Goal: Task Accomplishment & Management: Use online tool/utility

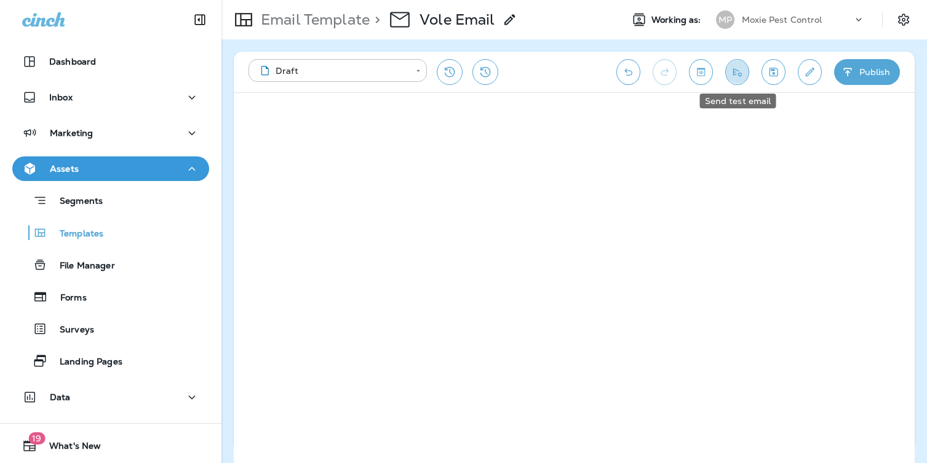
click at [741, 71] on icon "Send test email" at bounding box center [737, 72] width 13 height 12
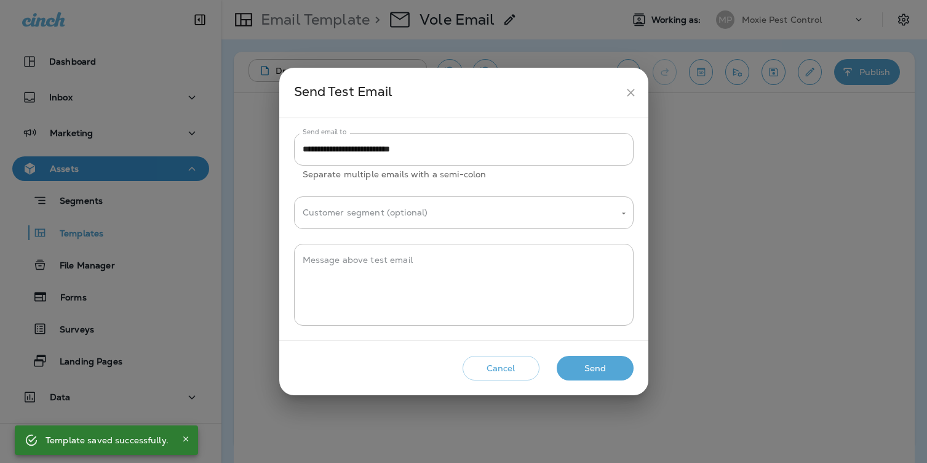
click at [604, 368] on button "Send" at bounding box center [595, 368] width 77 height 25
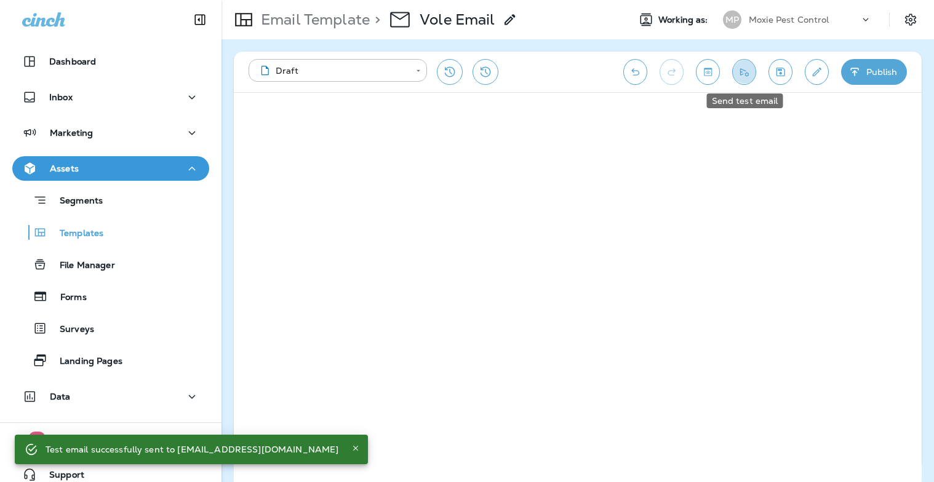
click at [745, 71] on icon "Send test email" at bounding box center [744, 72] width 13 height 12
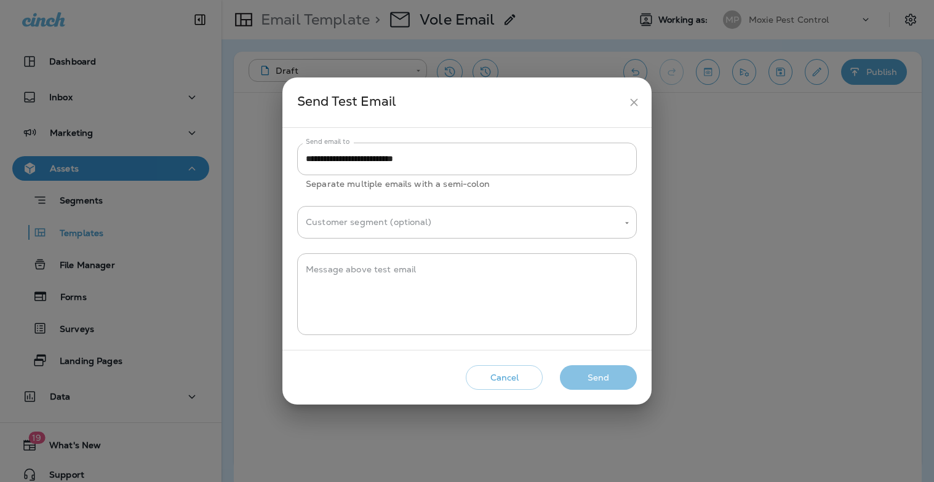
click at [612, 377] on button "Send" at bounding box center [598, 378] width 77 height 25
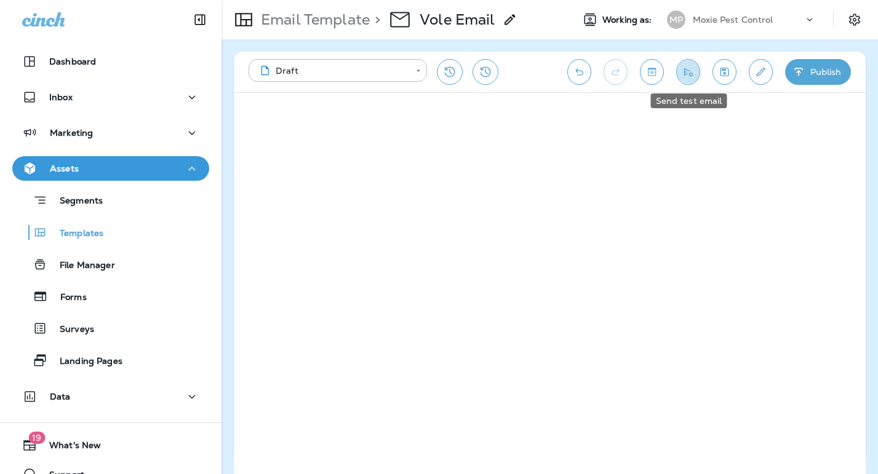
click at [685, 70] on icon "Send test email" at bounding box center [688, 72] width 13 height 12
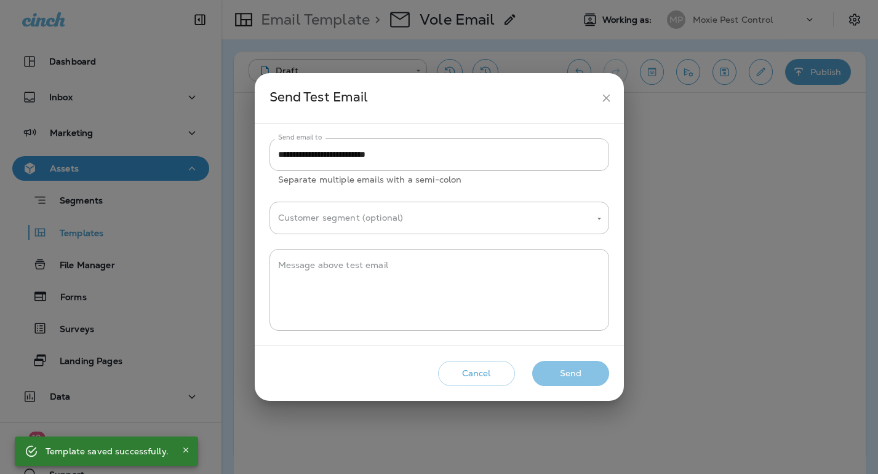
click at [590, 377] on button "Send" at bounding box center [570, 373] width 77 height 25
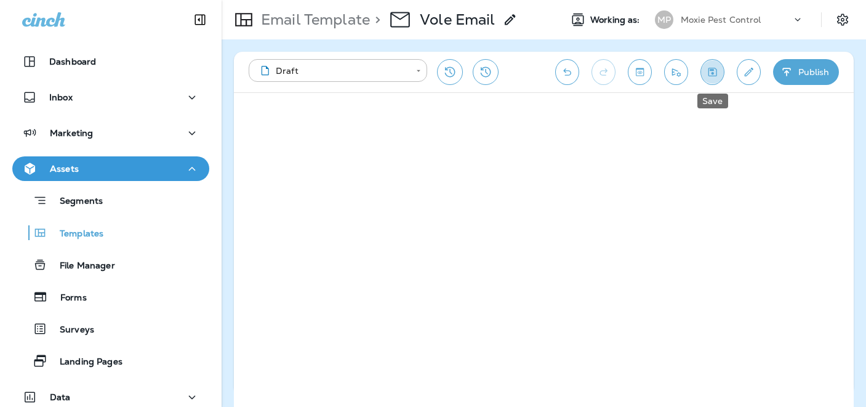
click at [713, 69] on icon "Save" at bounding box center [712, 72] width 13 height 12
click at [673, 69] on icon "Send test email" at bounding box center [676, 72] width 9 height 8
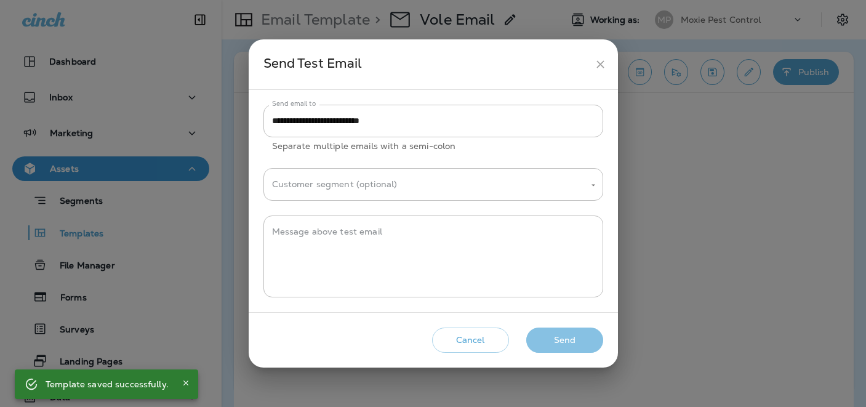
click at [564, 340] on button "Send" at bounding box center [564, 339] width 77 height 25
